Goal: Transaction & Acquisition: Obtain resource

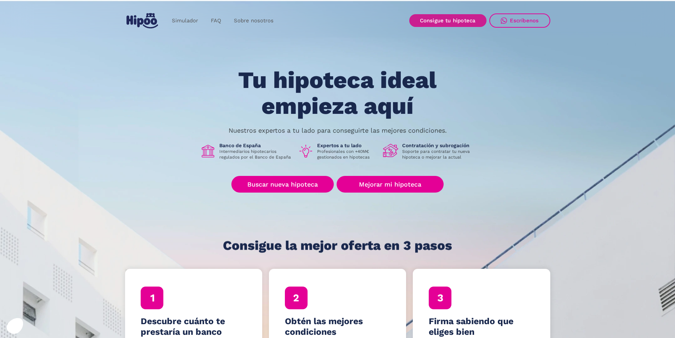
click at [463, 21] on link "Consigue tu hipoteca" at bounding box center [448, 20] width 77 height 13
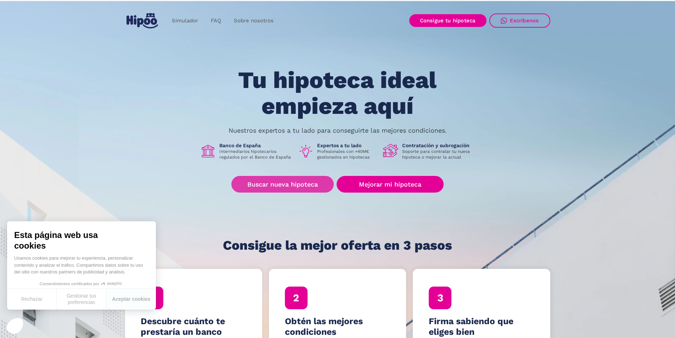
click at [259, 183] on link "Buscar nueva hipoteca" at bounding box center [283, 184] width 102 height 17
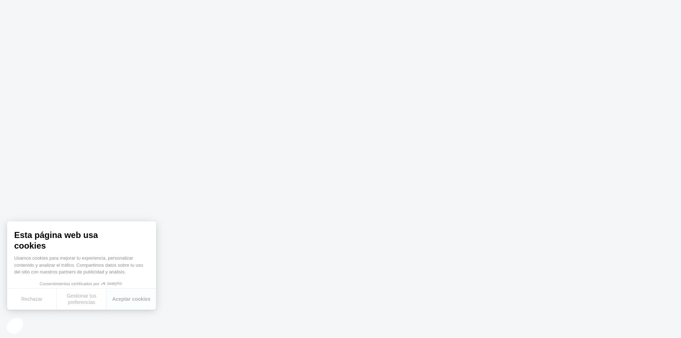
drag, startPoint x: 291, startPoint y: 199, endPoint x: 279, endPoint y: 174, distance: 27.3
click at [283, 182] on body at bounding box center [340, 169] width 681 height 338
